Goal: Check status: Check status

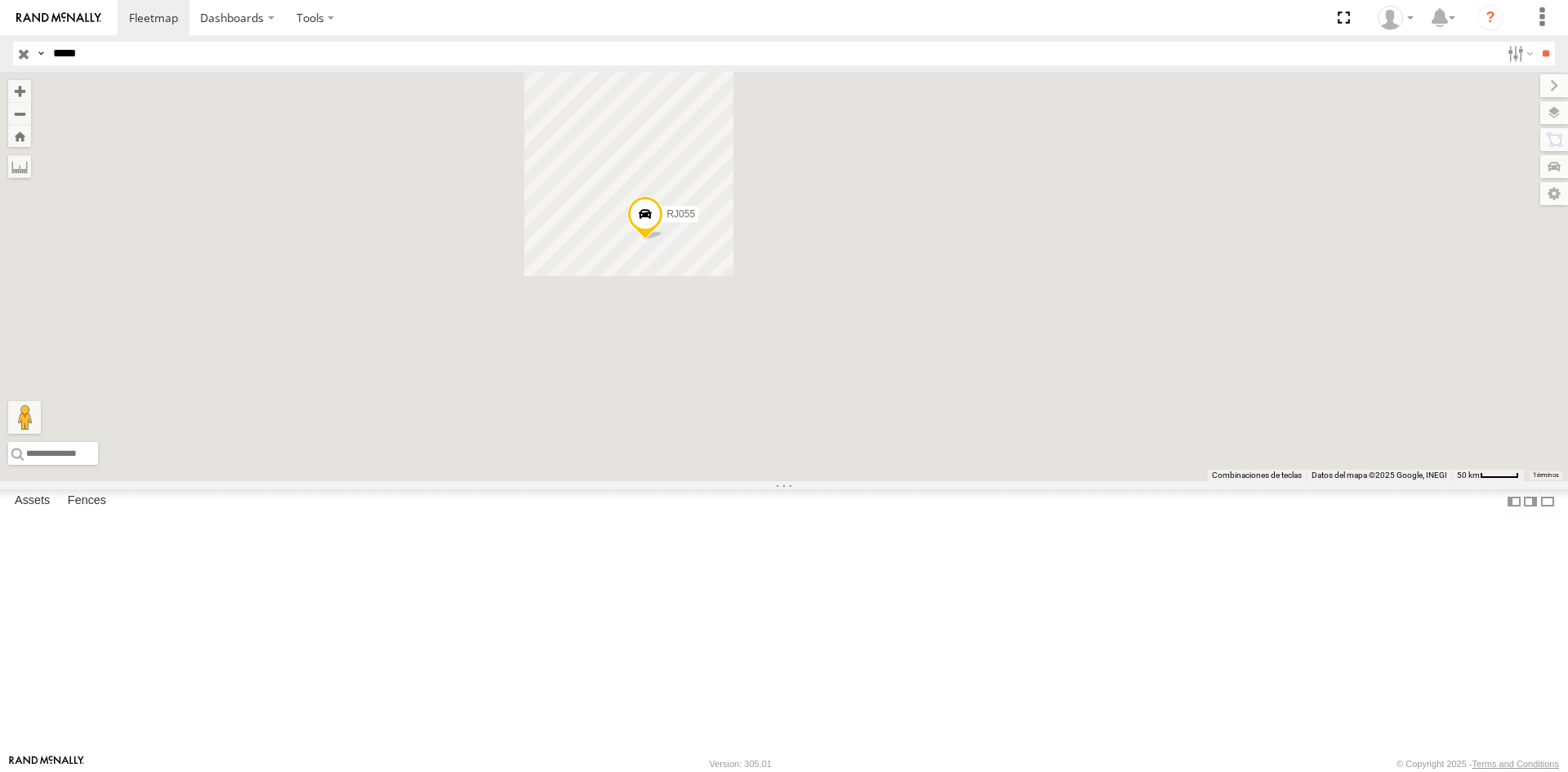
drag, startPoint x: 1038, startPoint y: 338, endPoint x: 857, endPoint y: 466, distance: 221.7
click at [857, 466] on div "RJ055 RJ076" at bounding box center [784, 277] width 1568 height 410
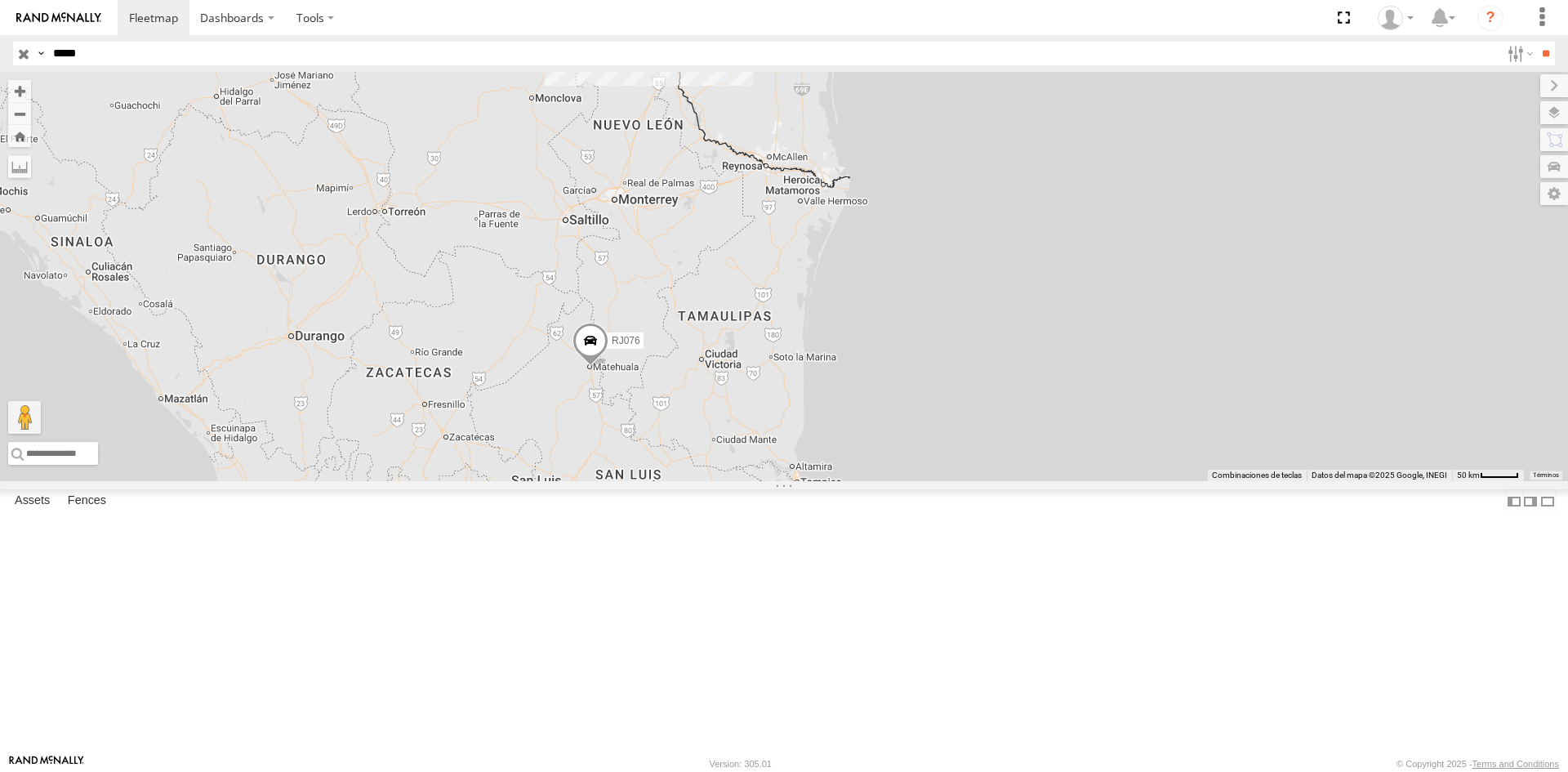
drag, startPoint x: 728, startPoint y: 402, endPoint x: 752, endPoint y: 209, distance: 194.5
click at [752, 209] on div "RJ055 RJ076" at bounding box center [784, 277] width 1568 height 410
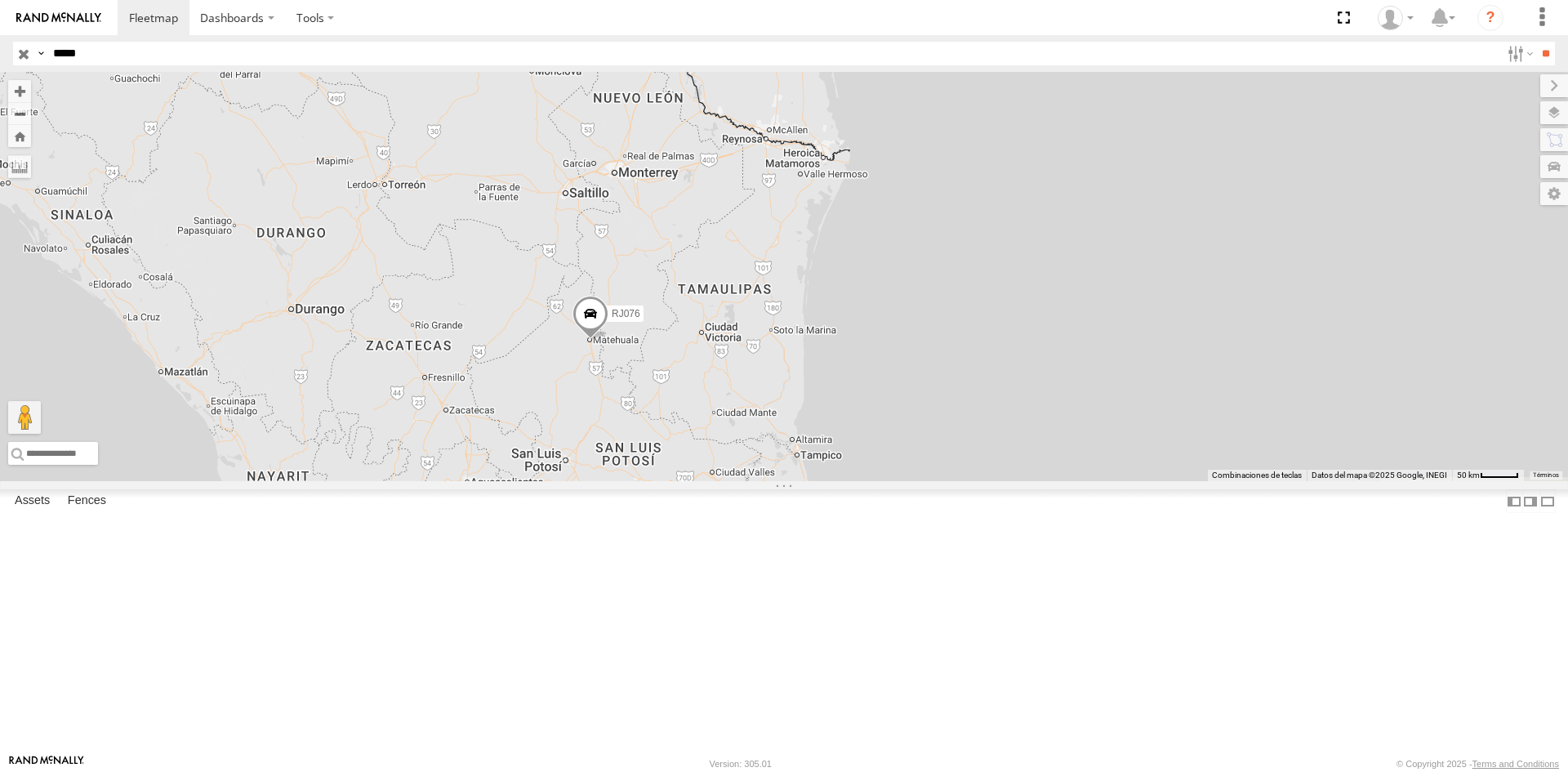
click at [0, 0] on div "RJ076" at bounding box center [0, 0] width 0 height 0
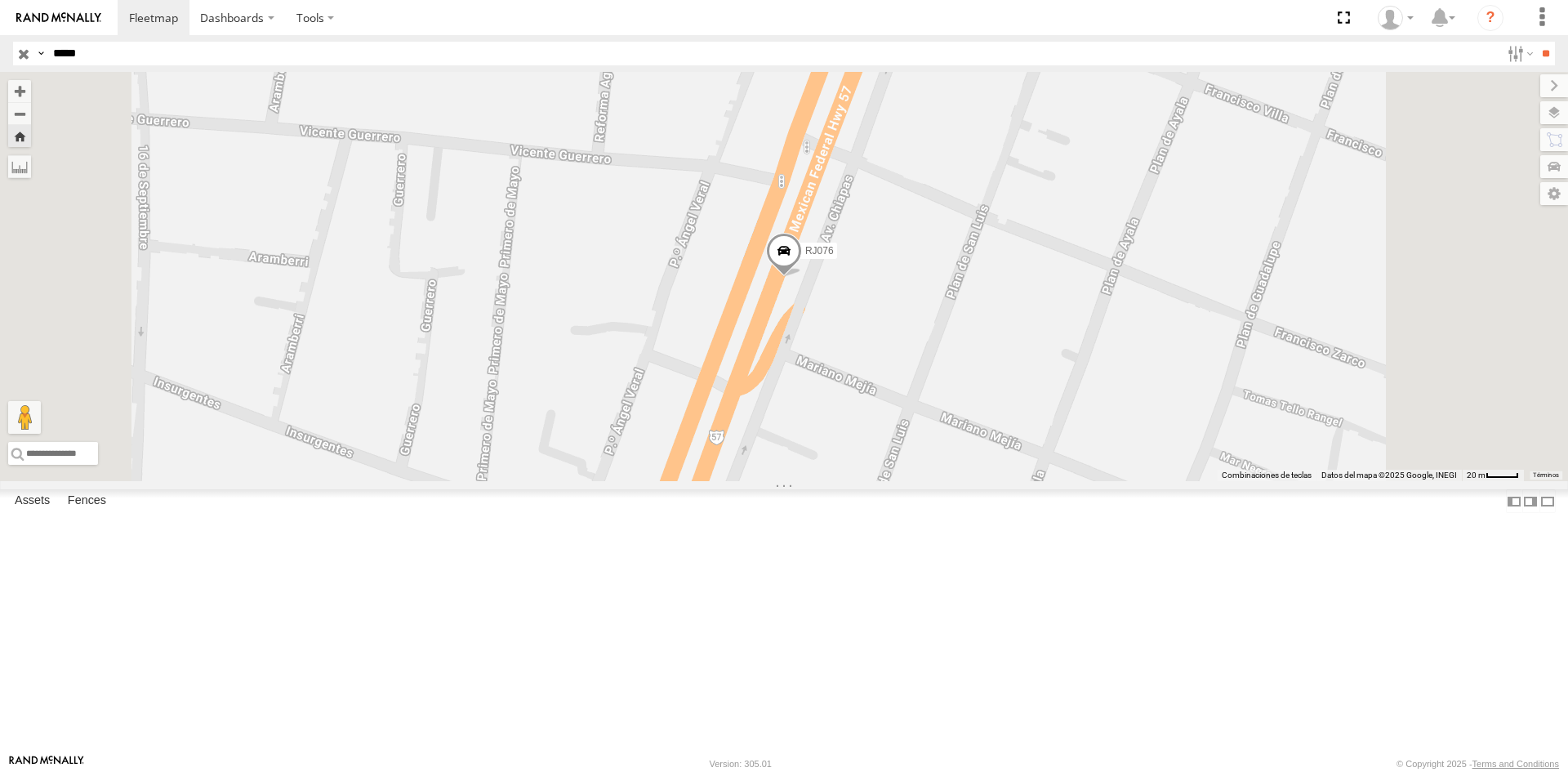
click at [802, 276] on span at bounding box center [784, 254] width 36 height 44
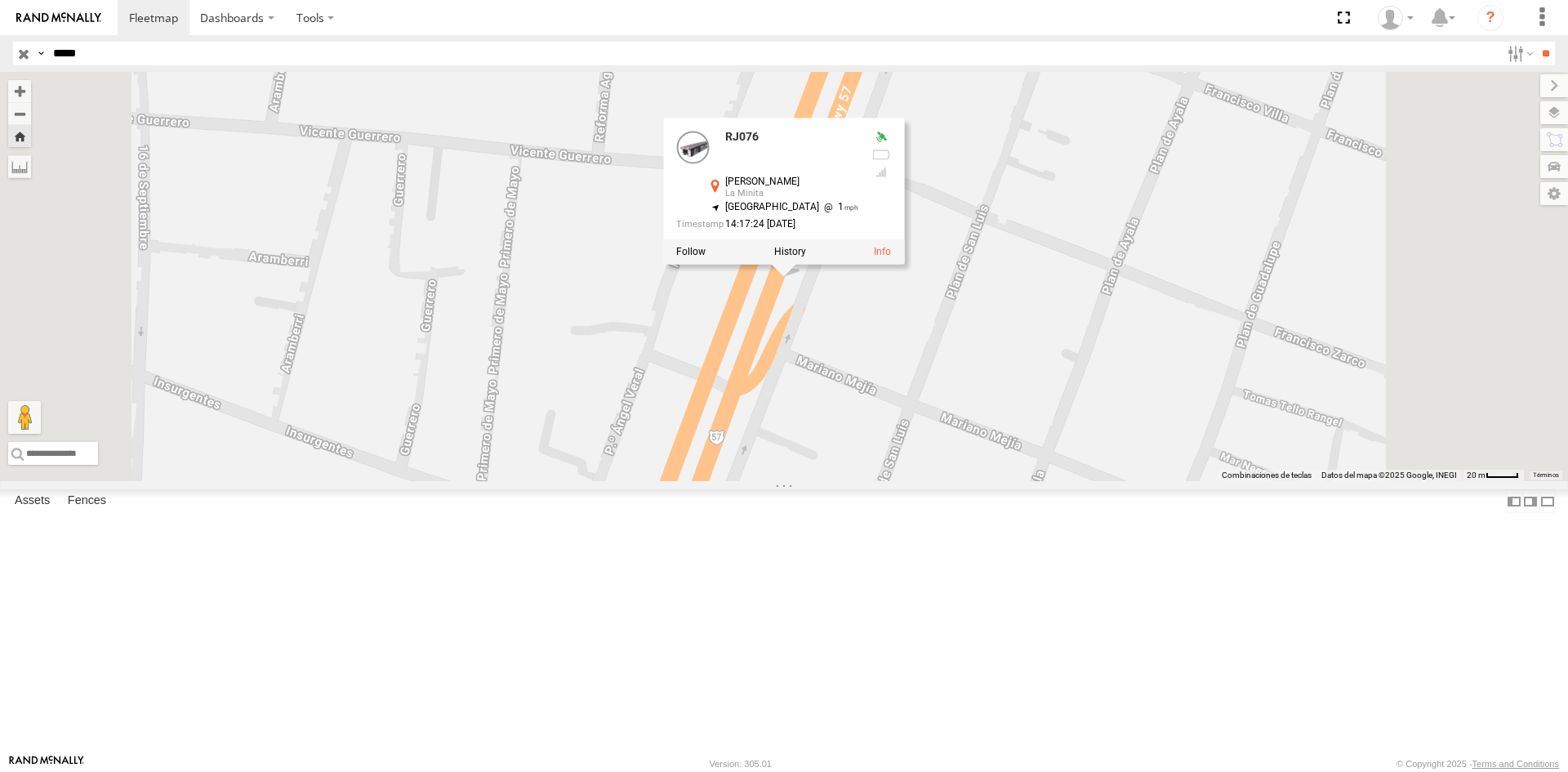
click at [999, 433] on div "RJ076 RJ076 Paseo [PERSON_NAME] La Minita 23.64319 , -100.6346 [GEOGRAPHIC_DATA…" at bounding box center [784, 277] width 1568 height 410
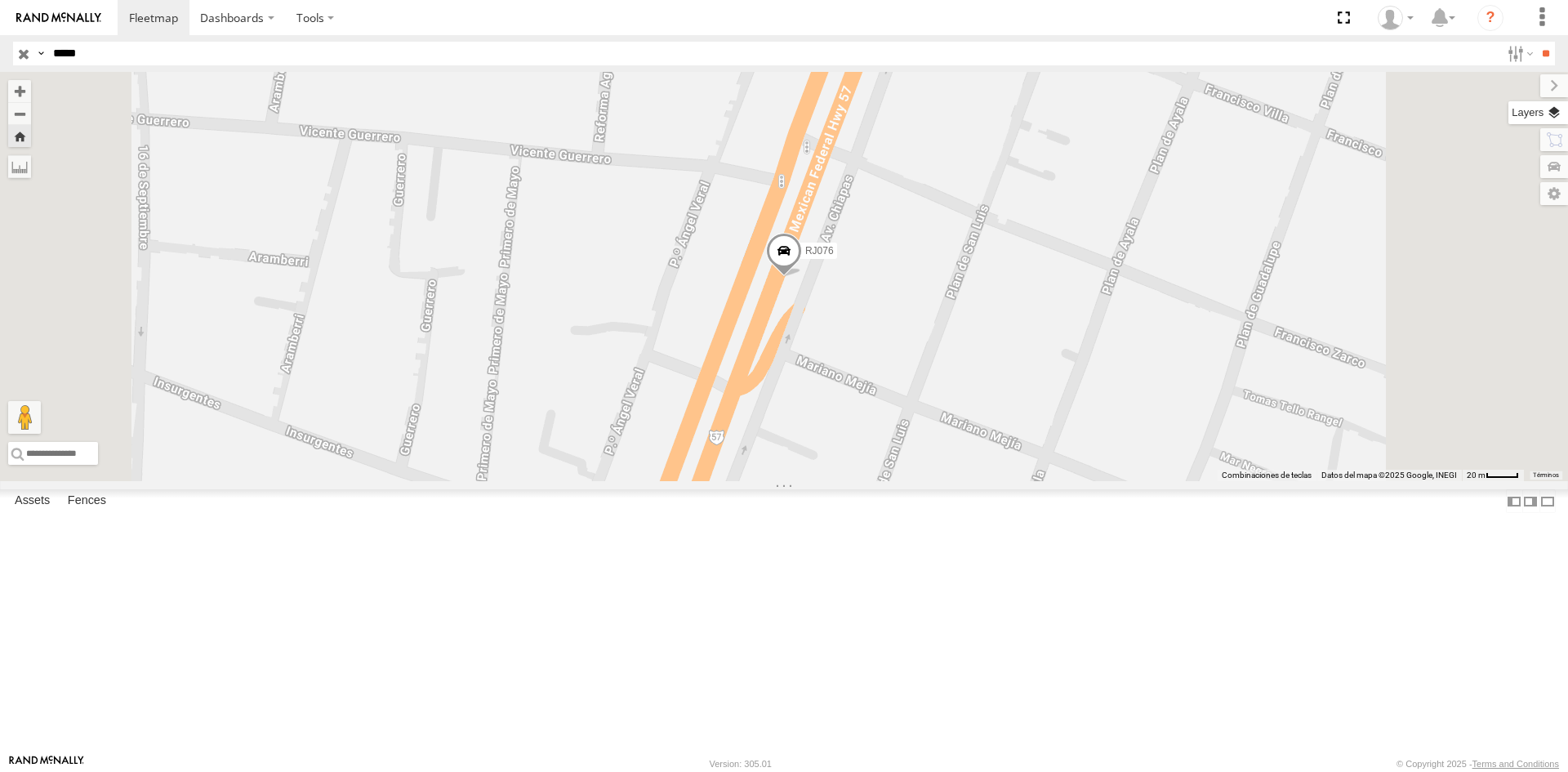
click at [1553, 121] on label at bounding box center [1538, 113] width 59 height 23
click at [0, 0] on label "Basemaps" at bounding box center [0, 0] width 0 height 0
click at [0, 0] on span "Satellite + Roadmap" at bounding box center [0, 0] width 0 height 0
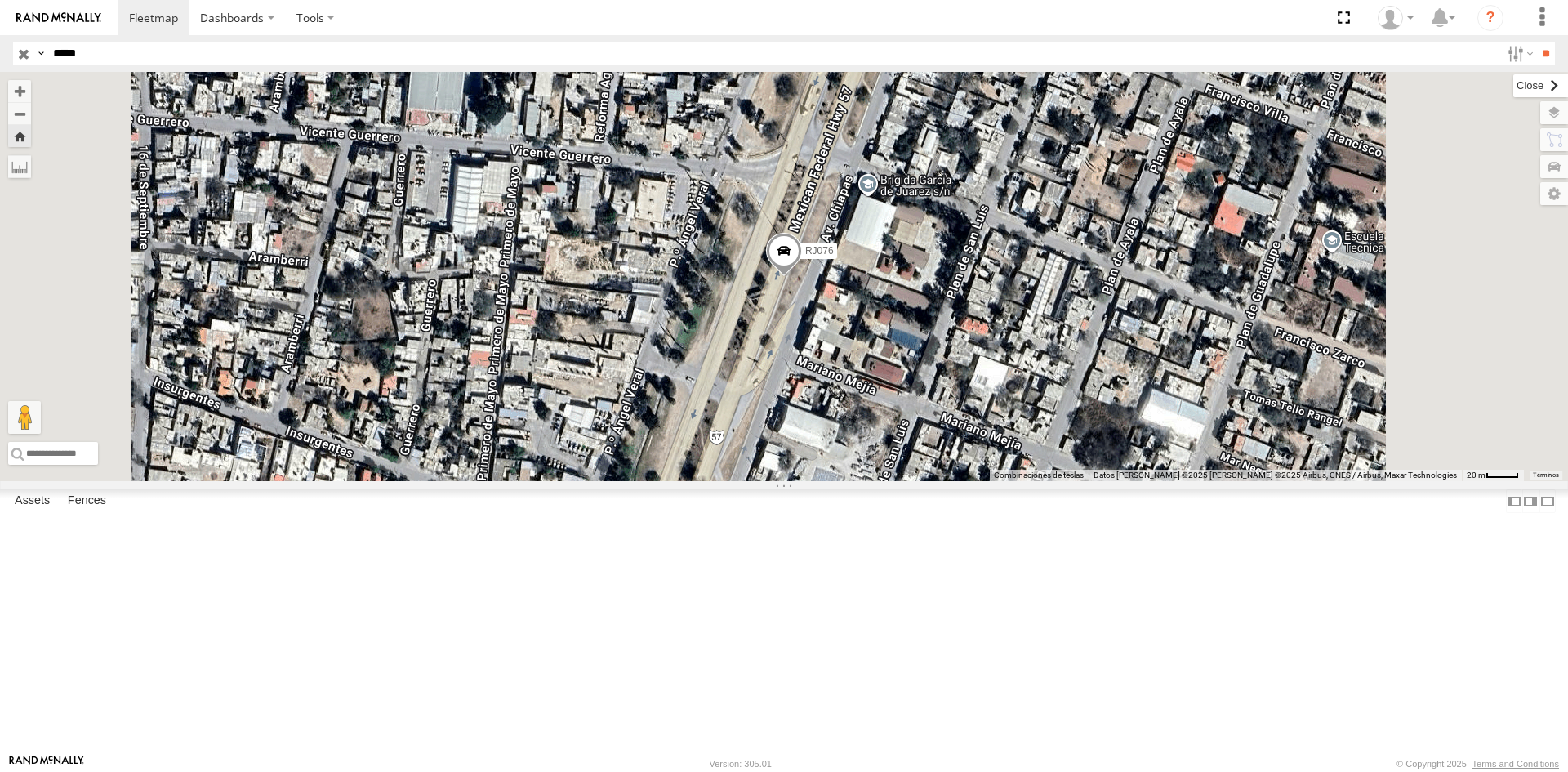
click at [1513, 88] on label at bounding box center [1541, 85] width 55 height 23
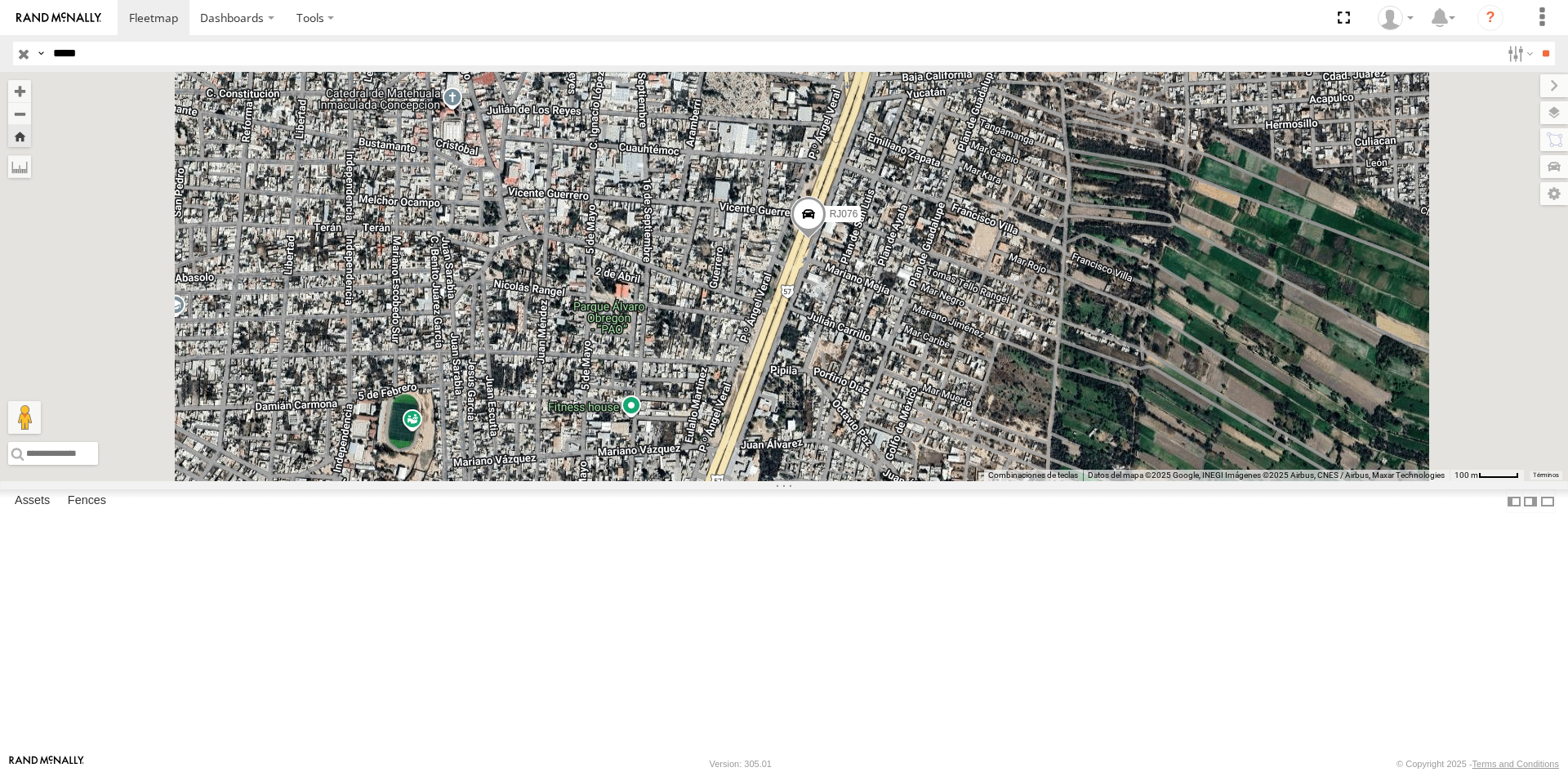
click at [827, 241] on span at bounding box center [808, 218] width 36 height 44
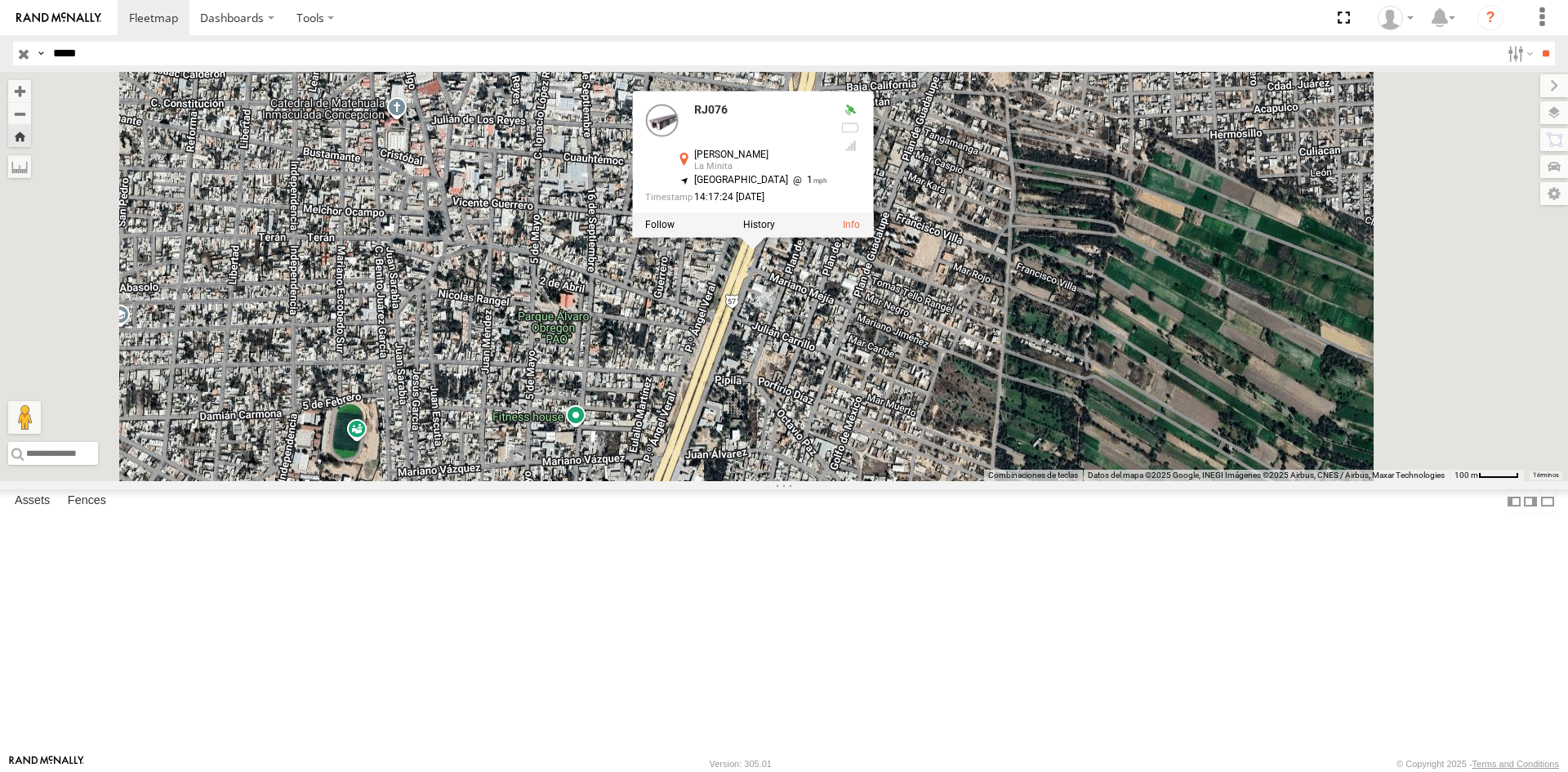
drag, startPoint x: 1040, startPoint y: 426, endPoint x: 957, endPoint y: 439, distance: 84.0
click at [962, 439] on div "RJ076 RJ076 Paseo [PERSON_NAME] La Minita 23.64319 , -100.6346 [GEOGRAPHIC_DATA…" at bounding box center [784, 277] width 1568 height 410
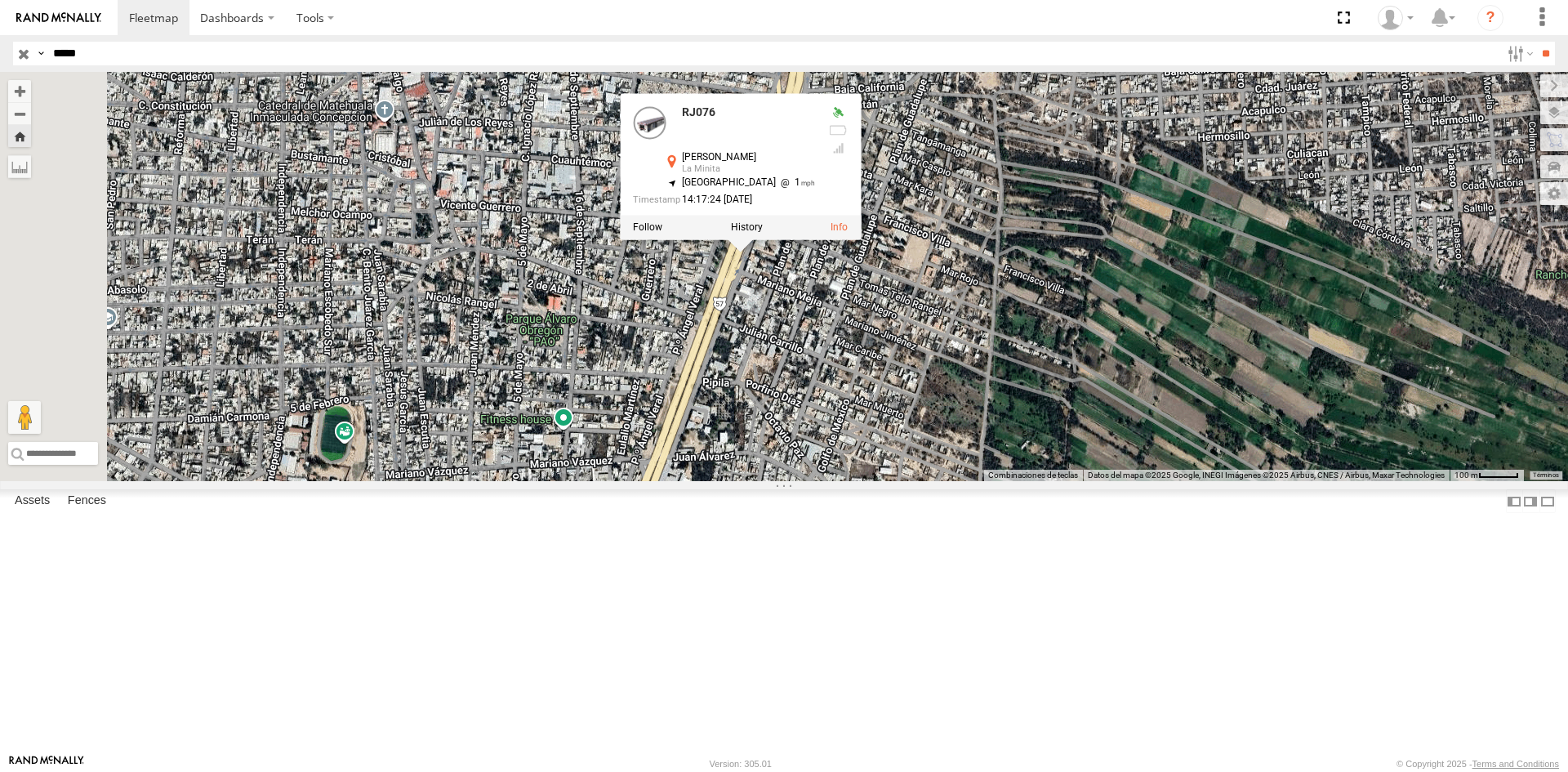
click at [955, 443] on div "RJ076 RJ076 Paseo [PERSON_NAME] La Minita 23.64319 , -100.6346 [GEOGRAPHIC_DATA…" at bounding box center [784, 277] width 1568 height 410
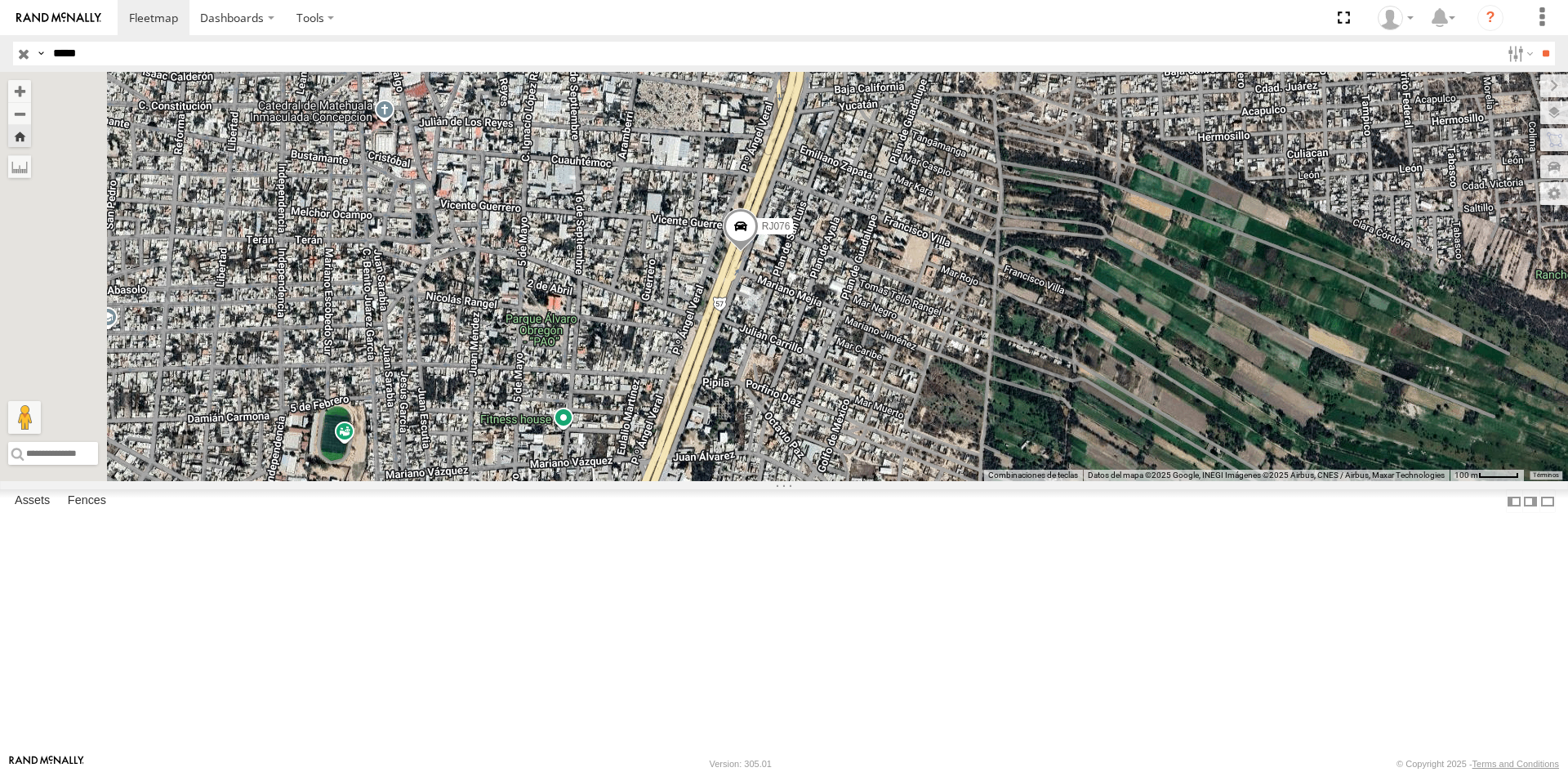
click at [759, 252] on span at bounding box center [741, 231] width 36 height 44
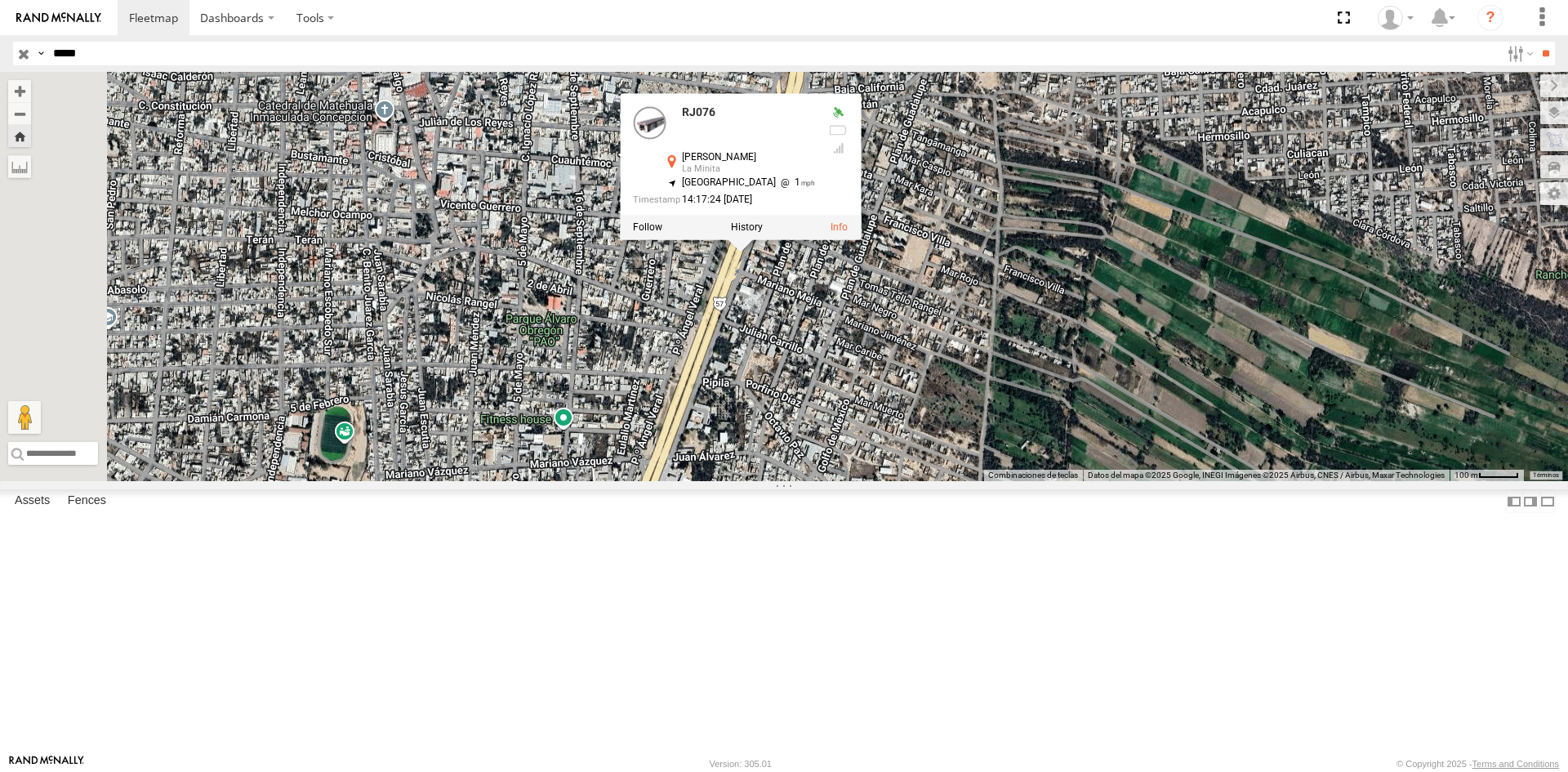
click at [956, 440] on div "RJ076 RJ076 Paseo [PERSON_NAME] La Minita 23.64319 , -100.6346 [GEOGRAPHIC_DATA…" at bounding box center [784, 277] width 1568 height 410
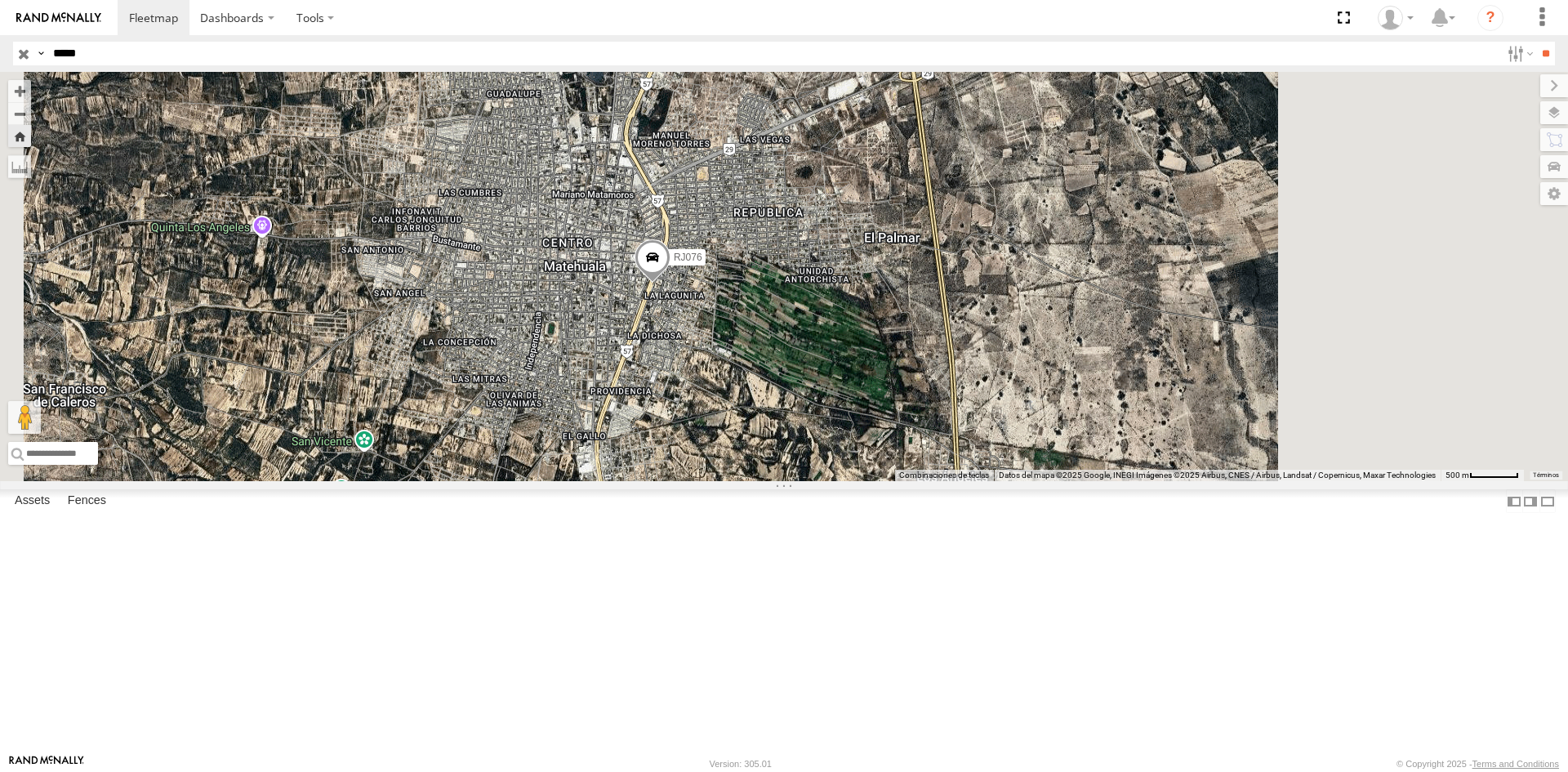
drag, startPoint x: 902, startPoint y: 451, endPoint x: 849, endPoint y: 444, distance: 53.5
click at [849, 444] on div "RJ076" at bounding box center [784, 277] width 1568 height 410
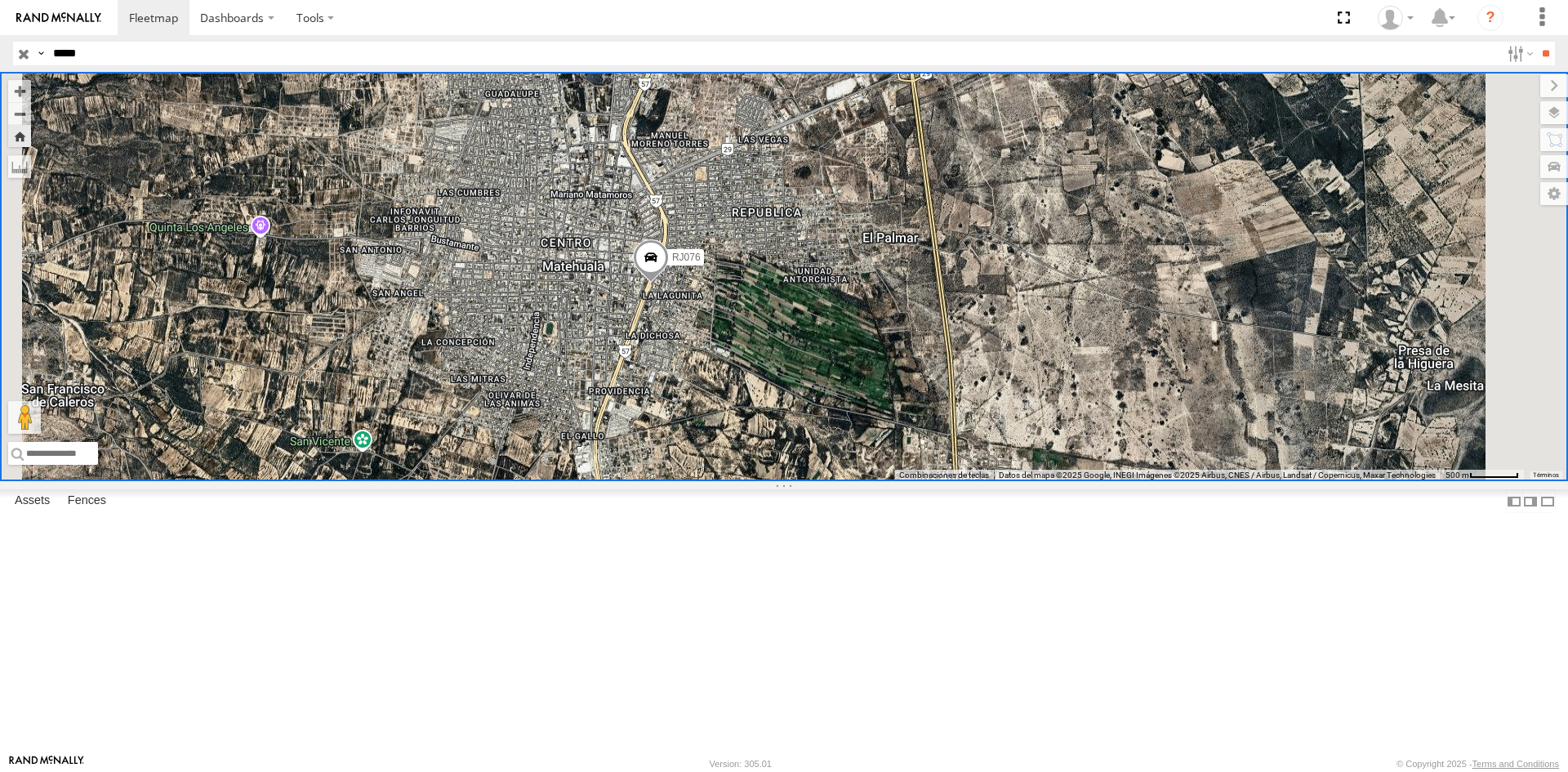
click at [669, 284] on span at bounding box center [650, 262] width 36 height 44
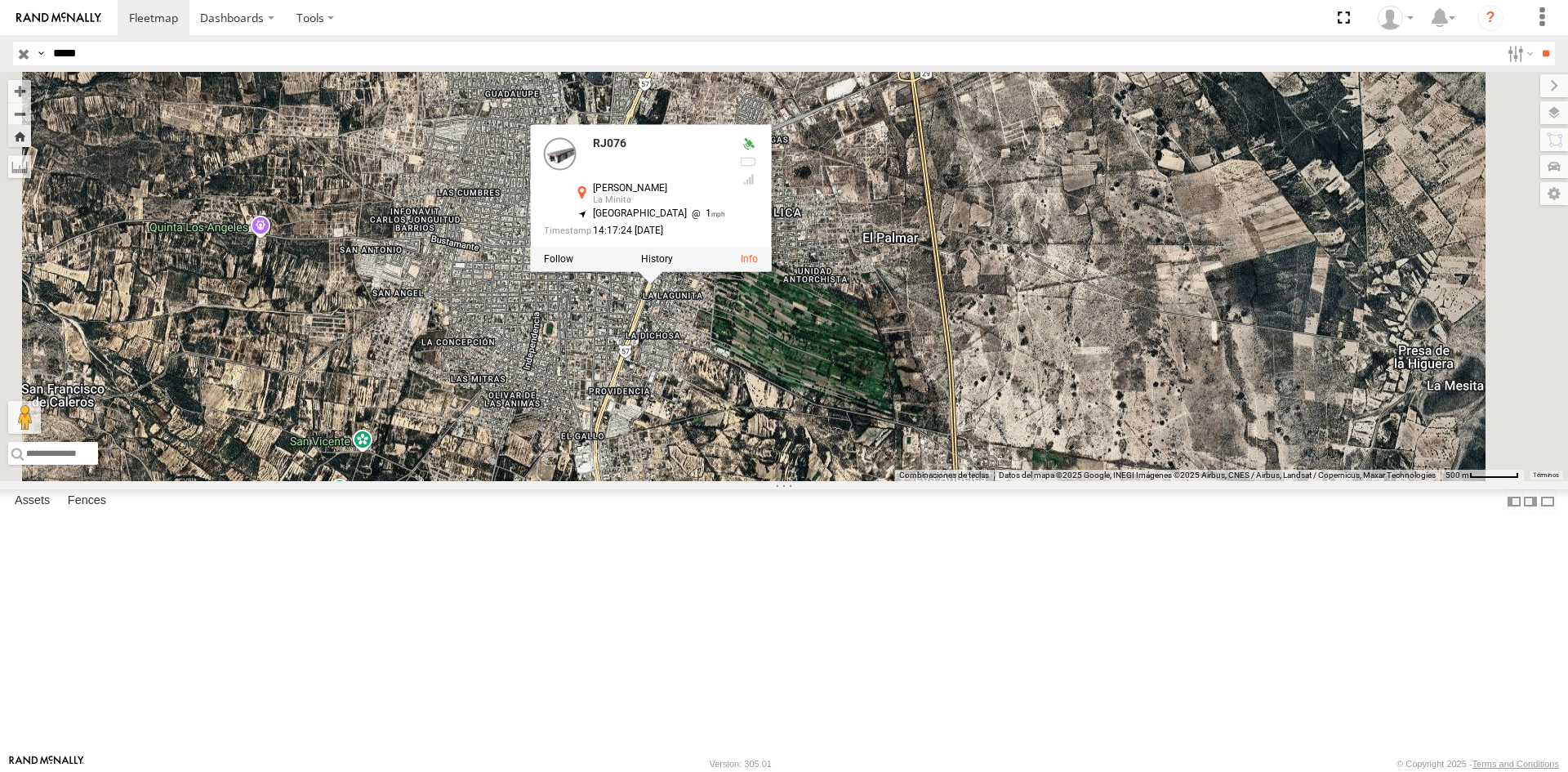
click at [620, 360] on div "RJ076 RJ076 Paseo [PERSON_NAME] La Minita 23.64319 , -100.6346 [GEOGRAPHIC_DATA…" at bounding box center [784, 277] width 1568 height 410
